Goal: Task Accomplishment & Management: Use online tool/utility

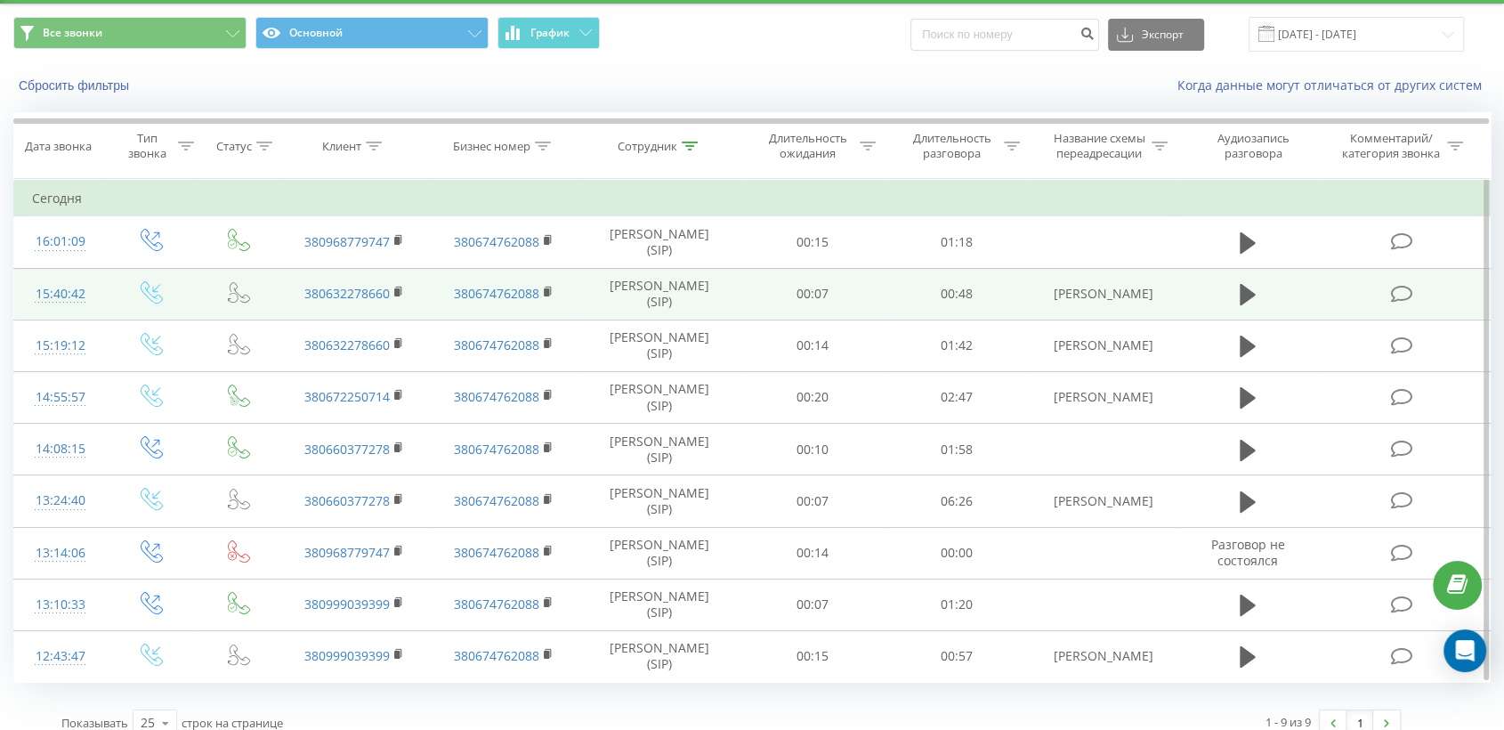
scroll to position [68, 0]
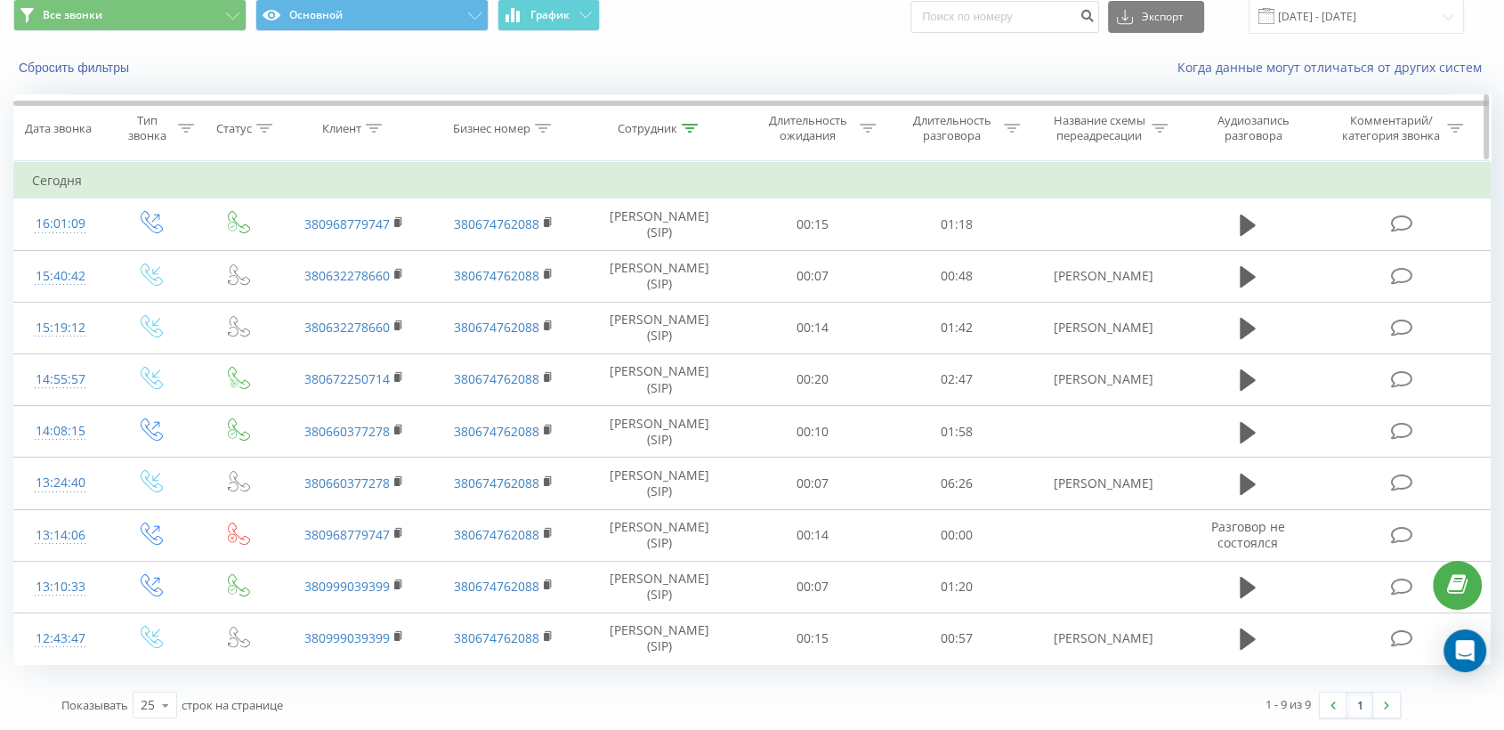
click at [691, 125] on icon at bounding box center [690, 128] width 16 height 9
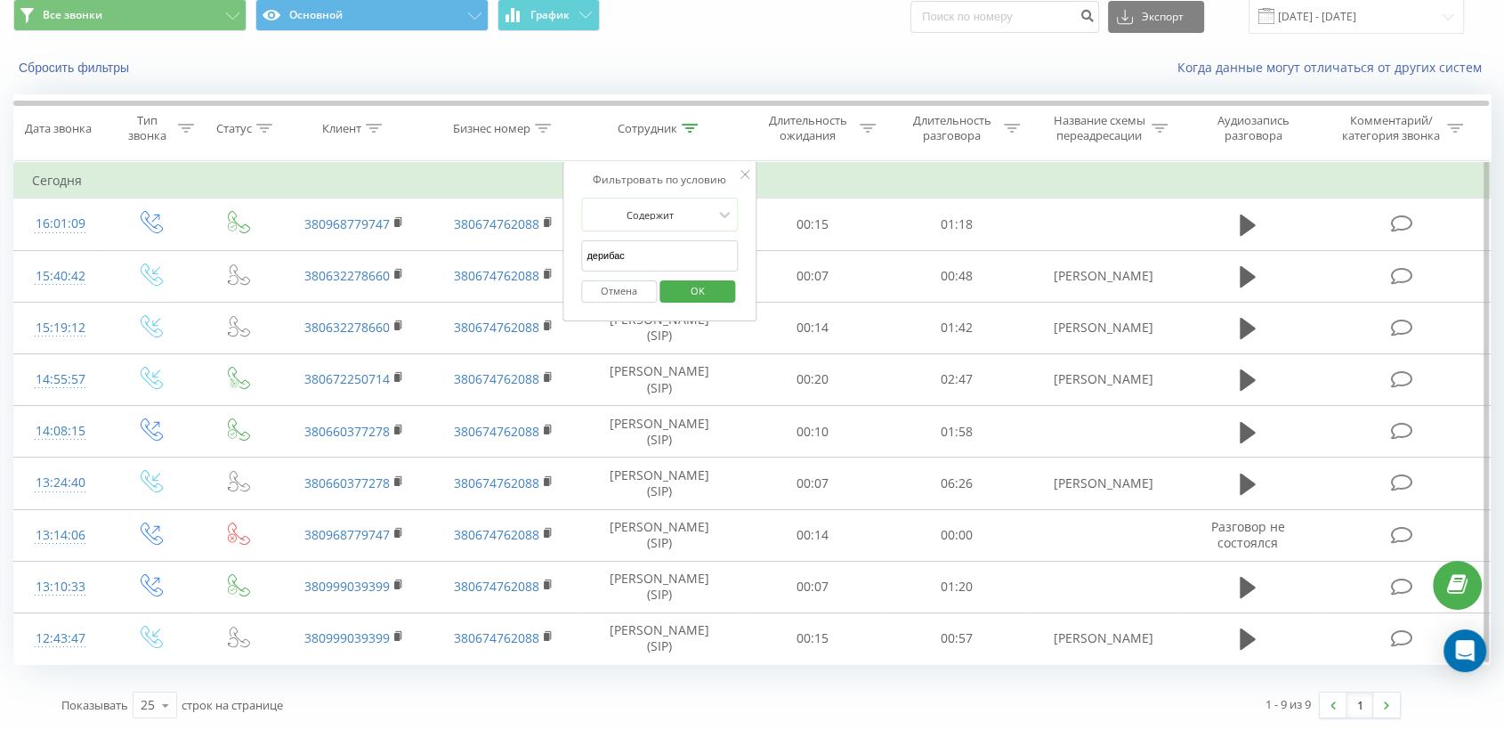
click at [646, 265] on input "дерибас" at bounding box center [659, 255] width 157 height 31
type input "д"
drag, startPoint x: 703, startPoint y: 289, endPoint x: 707, endPoint y: 318, distance: 28.8
click at [702, 289] on span "OK" at bounding box center [698, 291] width 50 height 28
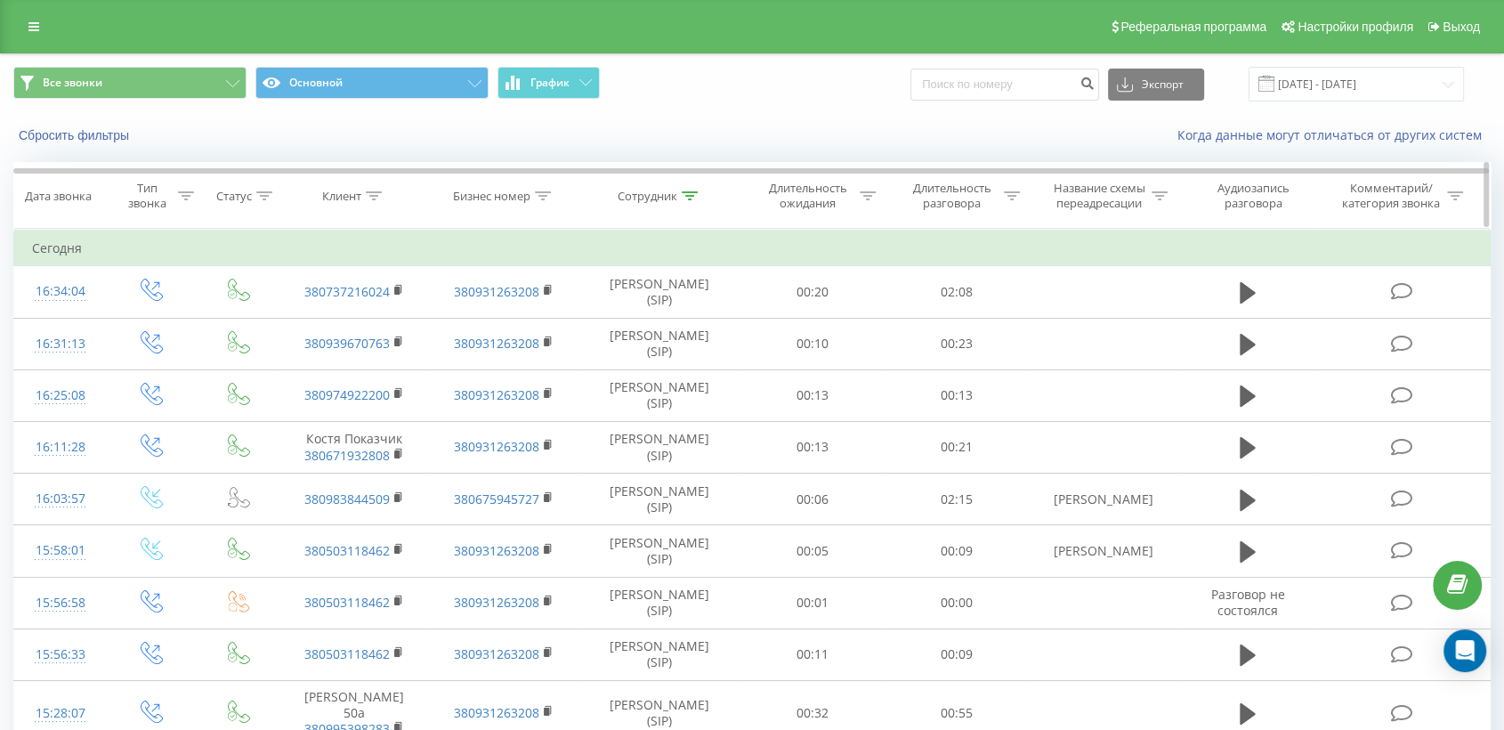
click at [690, 192] on icon at bounding box center [690, 195] width 16 height 9
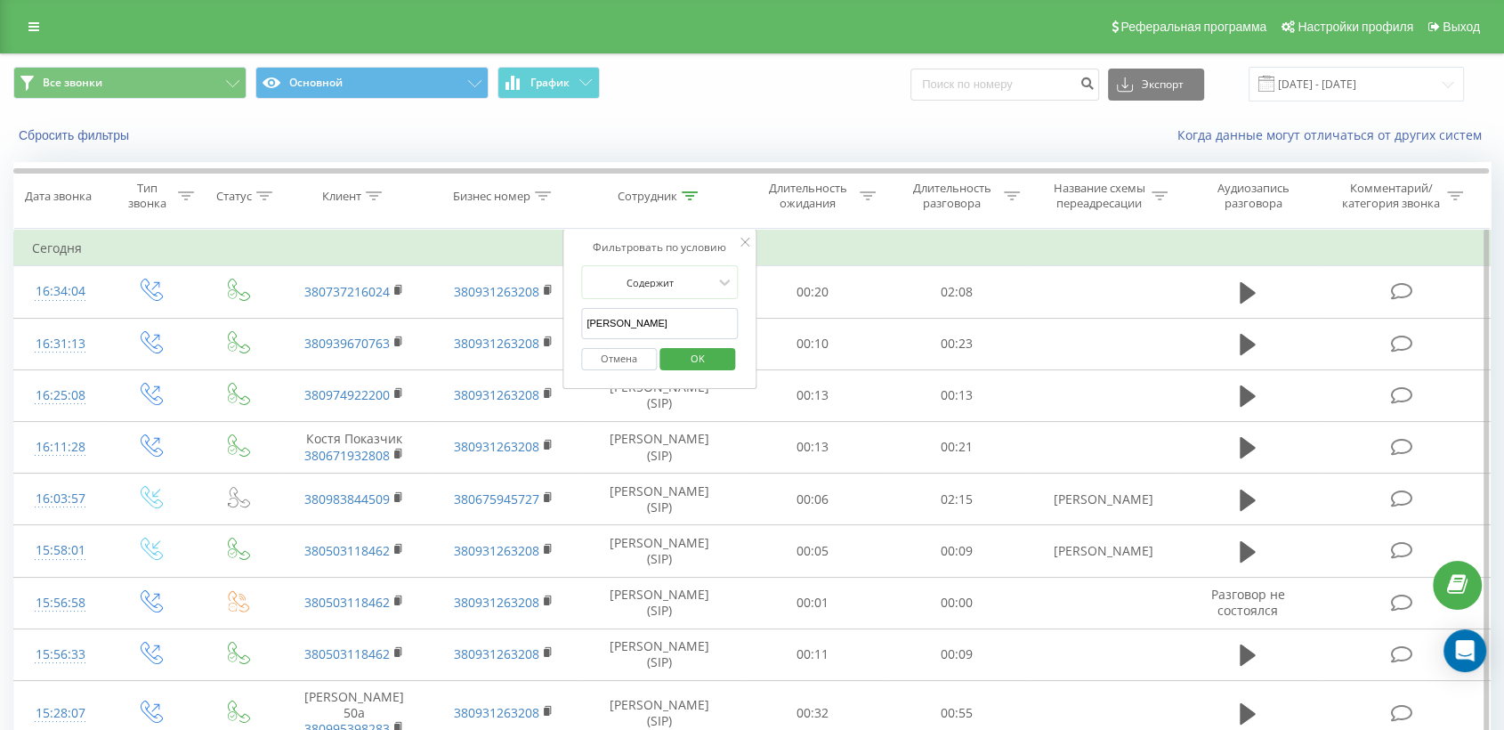
click at [647, 327] on input "[PERSON_NAME]" at bounding box center [659, 323] width 157 height 31
type input "в"
click at [718, 358] on span "OK" at bounding box center [698, 358] width 50 height 28
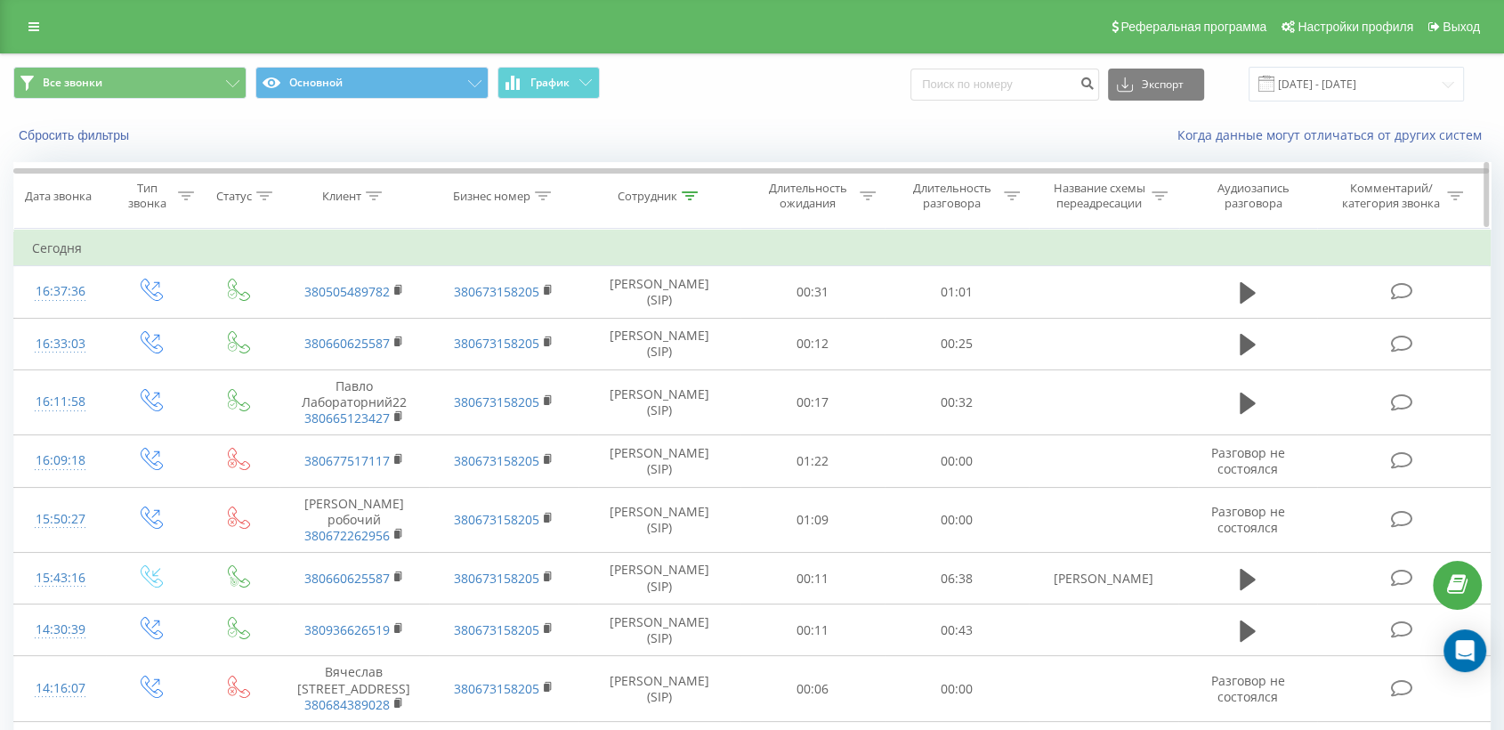
click at [691, 194] on icon at bounding box center [690, 195] width 16 height 9
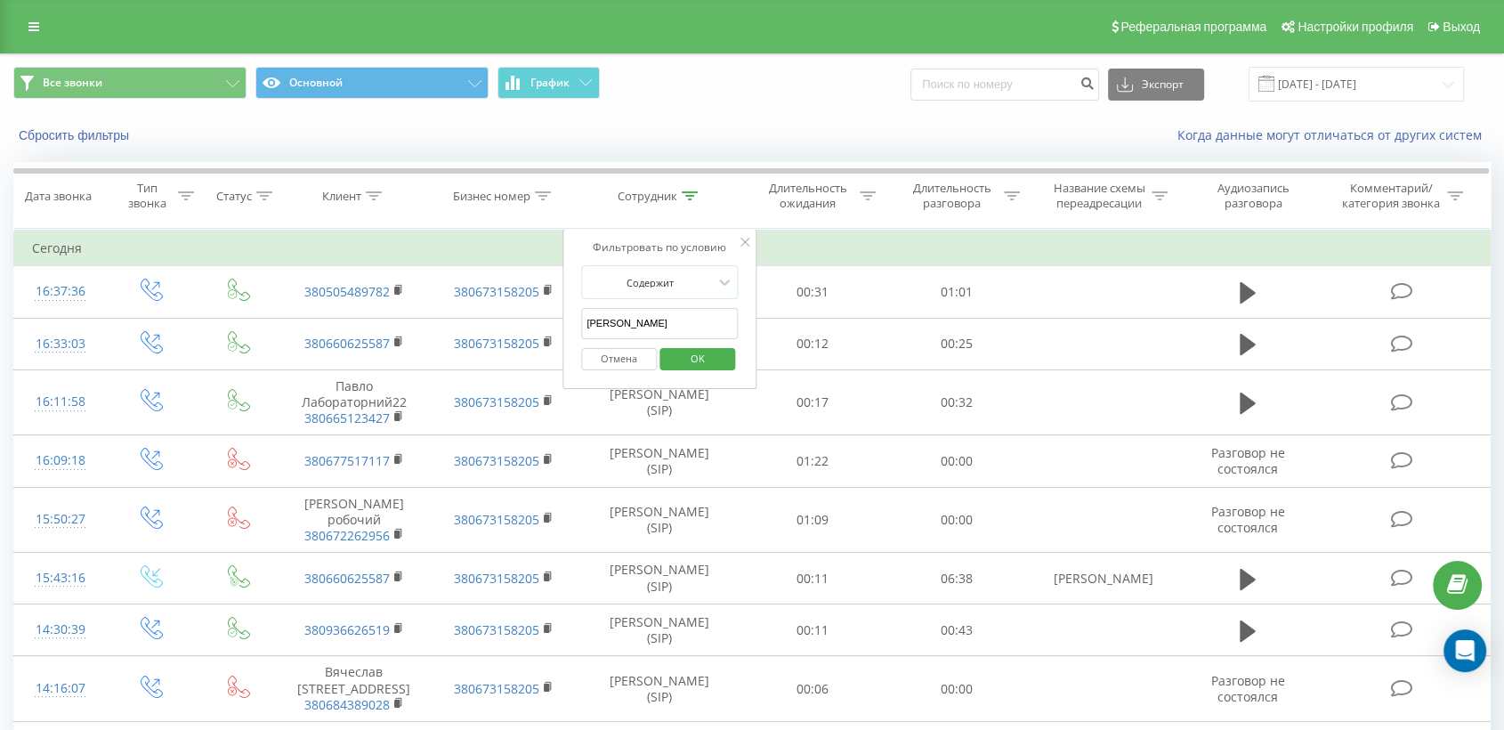
click at [665, 318] on input "[PERSON_NAME]" at bounding box center [659, 323] width 157 height 31
type input "О"
type input "дерибас"
click at [712, 354] on span "OK" at bounding box center [698, 358] width 50 height 28
